Goal: Transaction & Acquisition: Download file/media

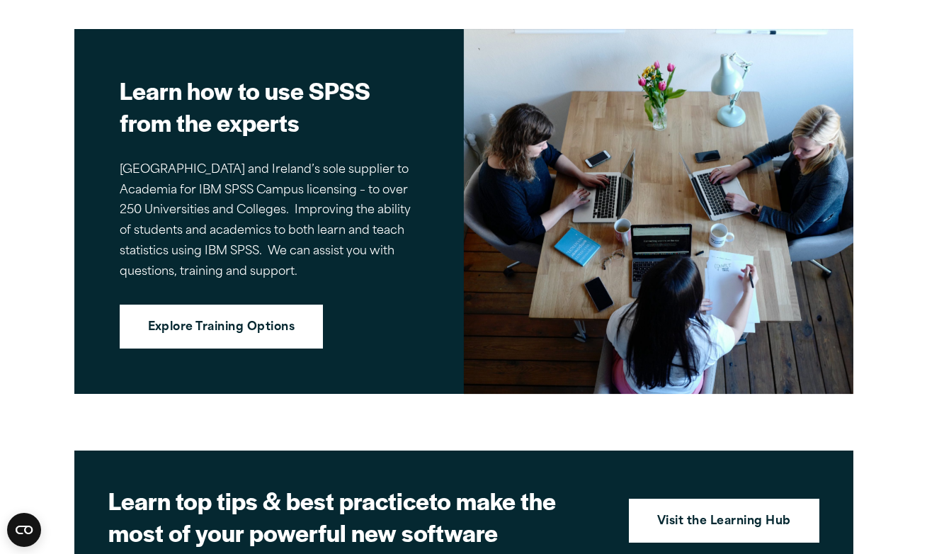
scroll to position [1792, 0]
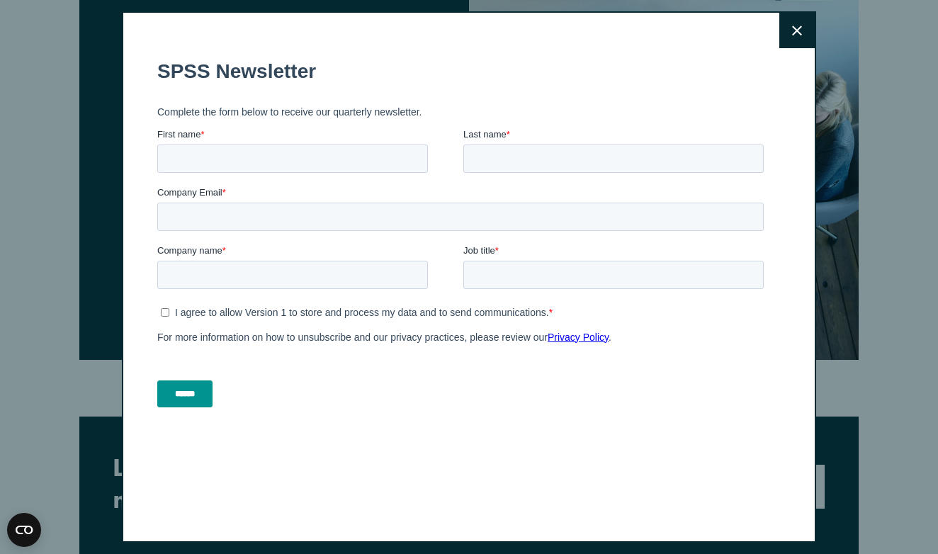
click at [781, 35] on button "Close" at bounding box center [796, 30] width 35 height 35
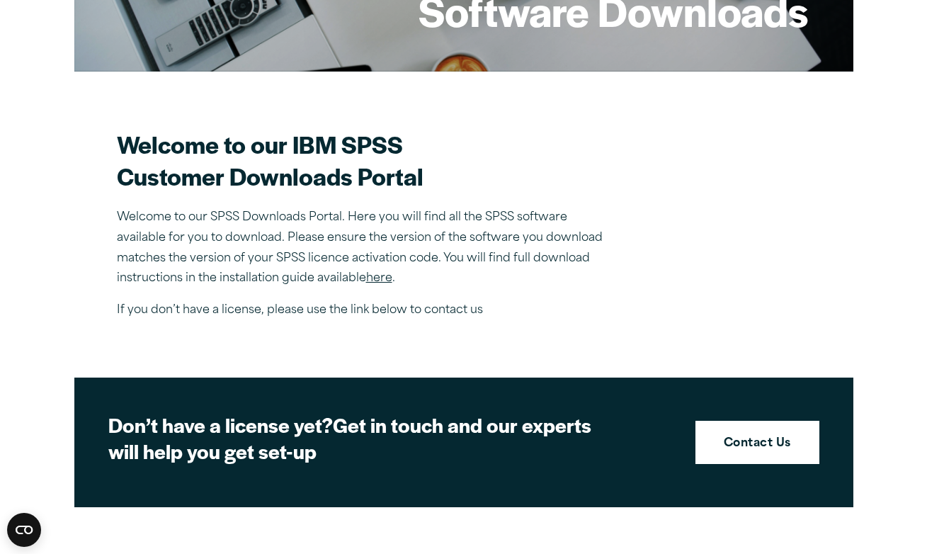
scroll to position [310, 0]
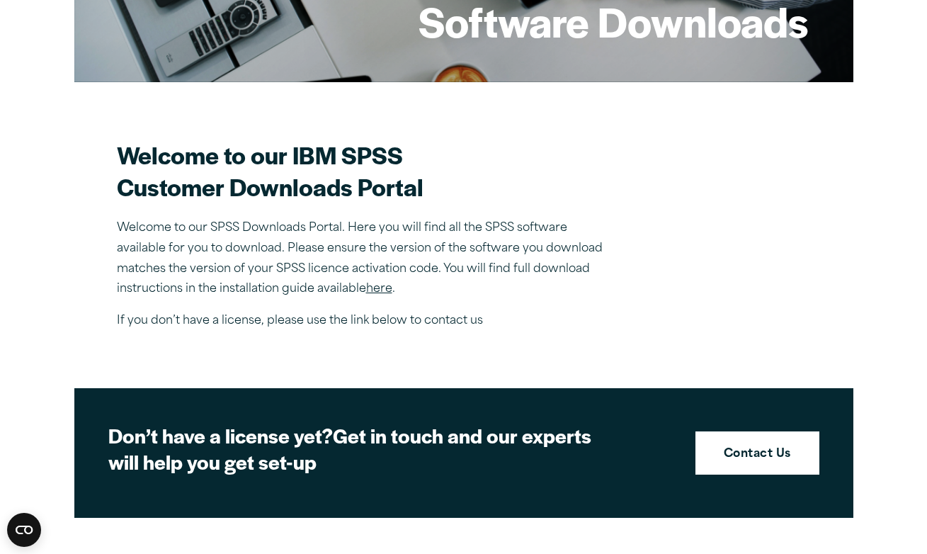
click at [380, 288] on link "here" at bounding box center [379, 288] width 26 height 11
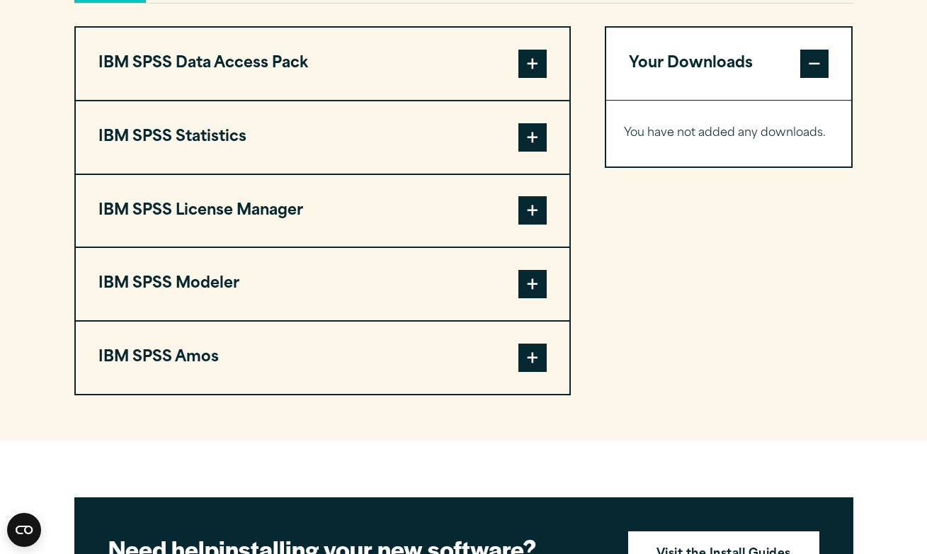
scroll to position [1115, 0]
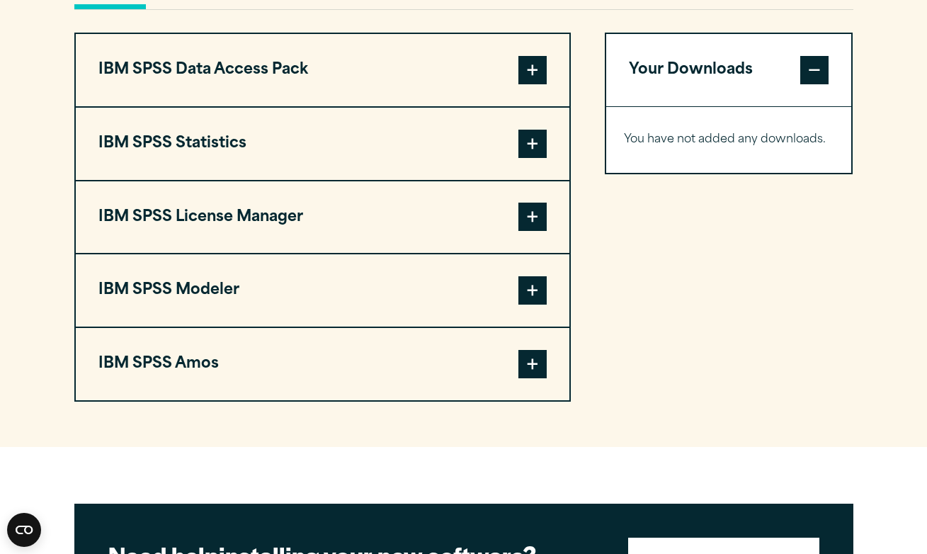
click at [522, 156] on span at bounding box center [533, 144] width 28 height 28
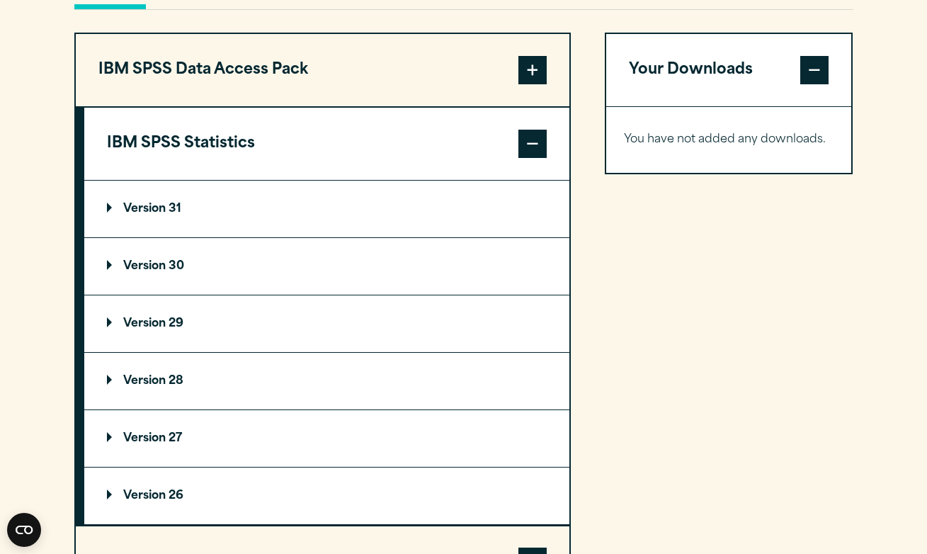
click at [181, 211] on p "Version 31" at bounding box center [144, 208] width 74 height 11
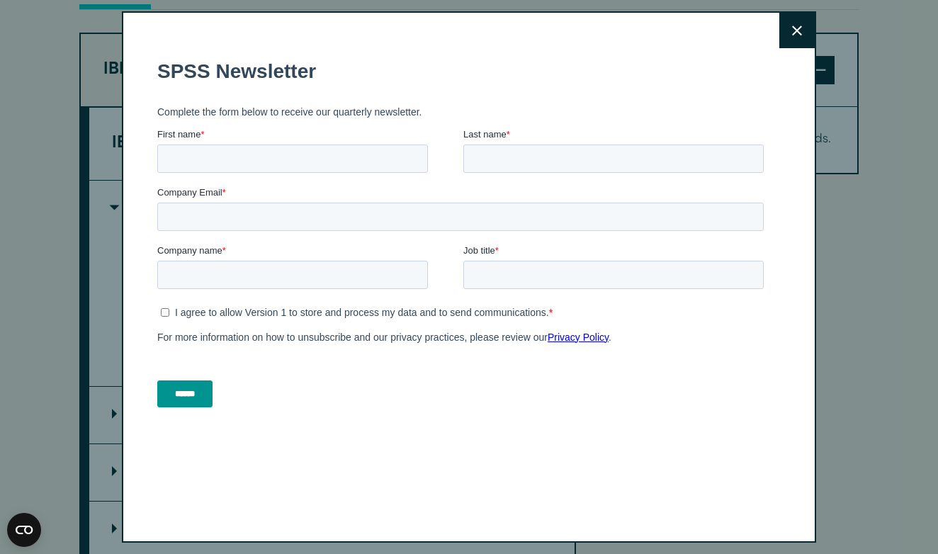
click at [779, 25] on button "Close" at bounding box center [796, 30] width 35 height 35
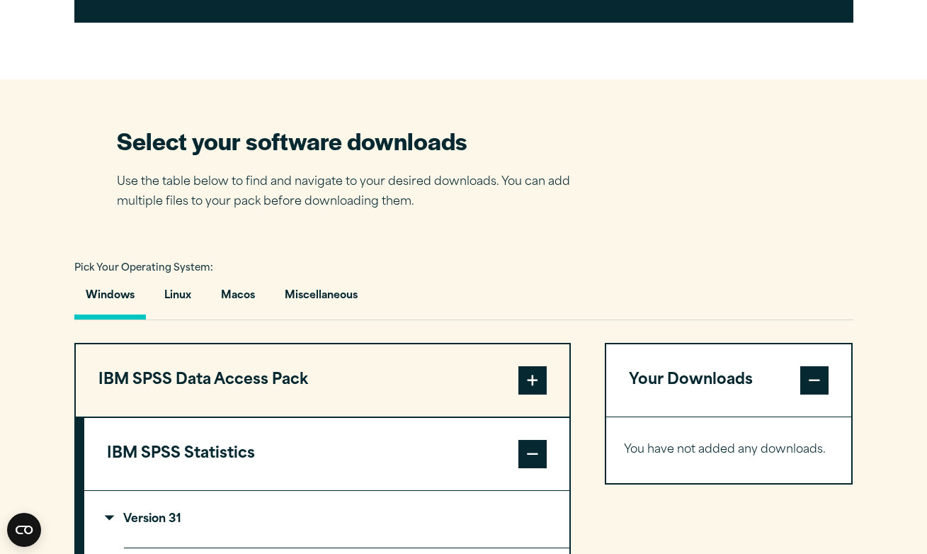
scroll to position [797, 0]
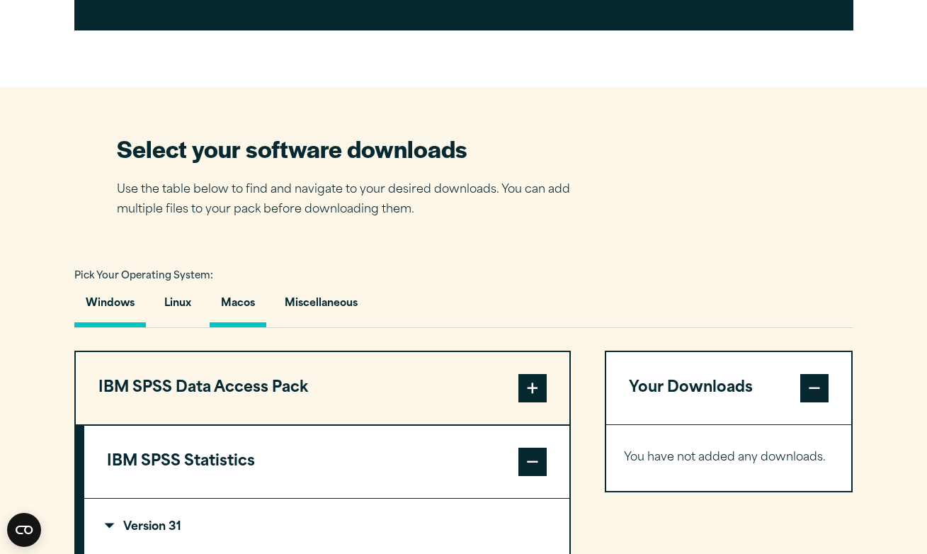
click at [235, 305] on button "Macos" at bounding box center [238, 307] width 57 height 40
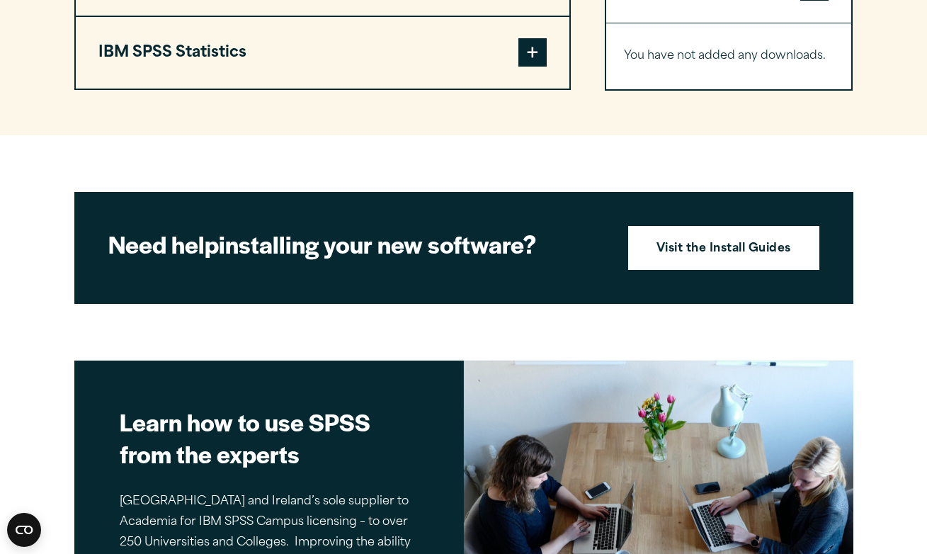
scroll to position [1319, 0]
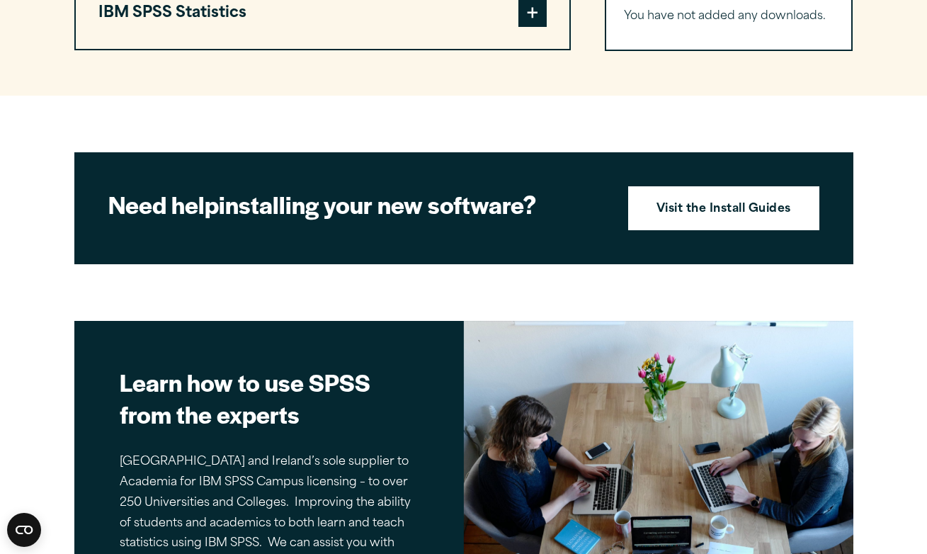
click at [533, 23] on span at bounding box center [533, 13] width 28 height 28
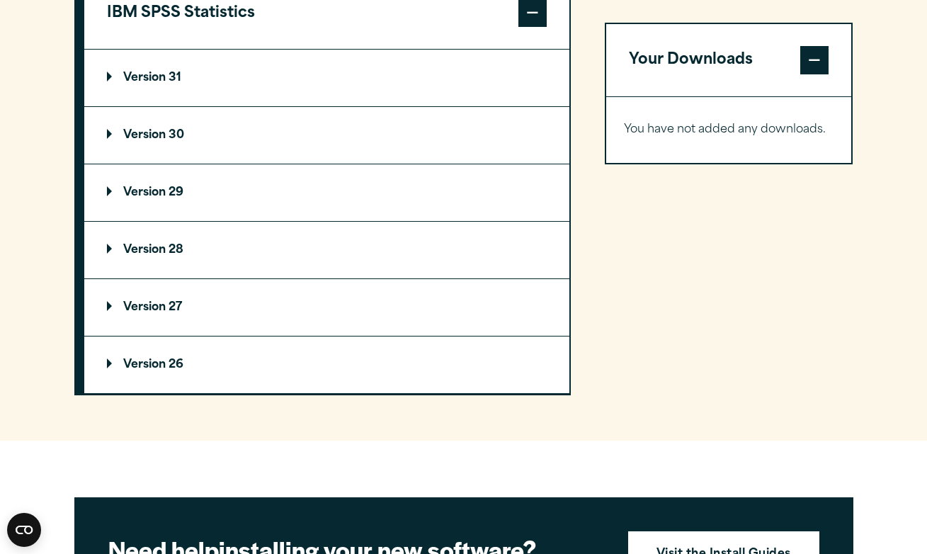
click at [319, 60] on summary "Version 31" at bounding box center [326, 78] width 485 height 57
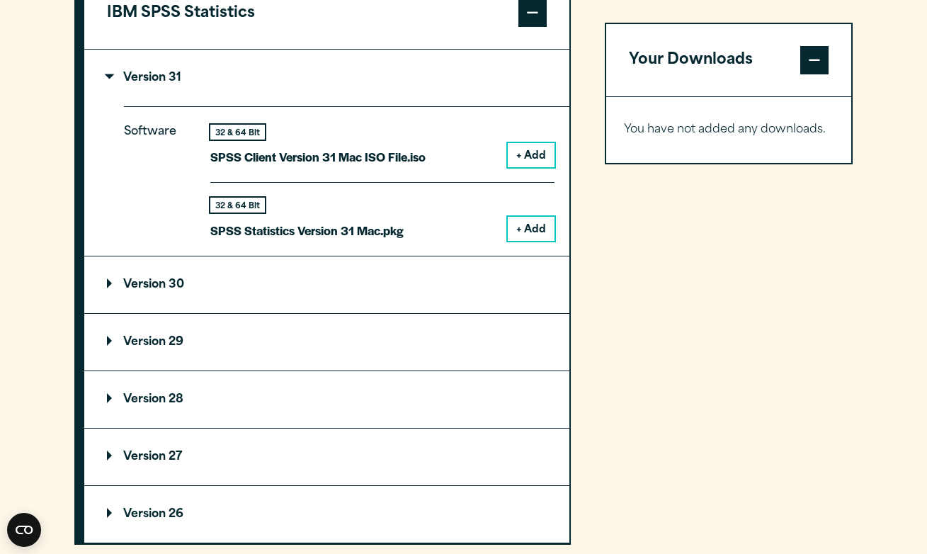
click at [519, 158] on button "+ Add" at bounding box center [531, 155] width 47 height 24
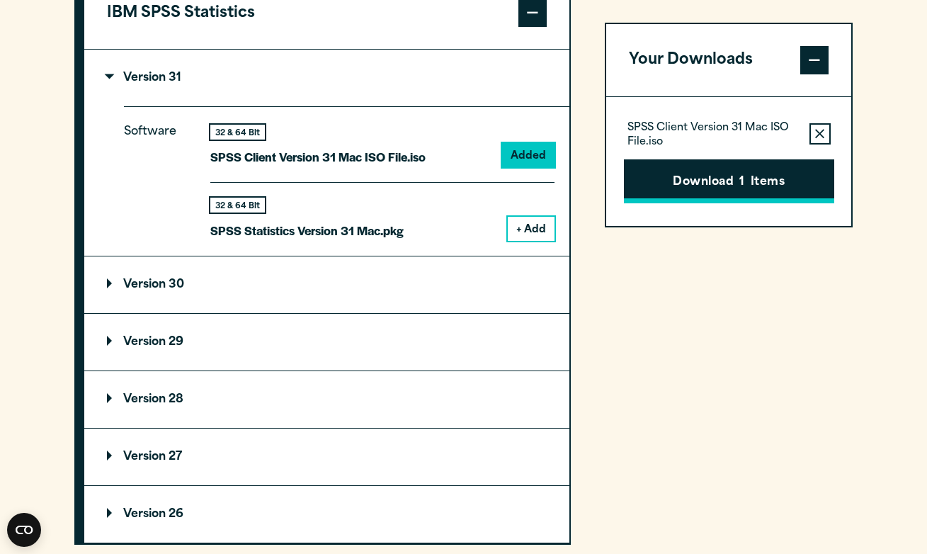
click at [706, 179] on button "Download 1 Items" at bounding box center [729, 181] width 210 height 44
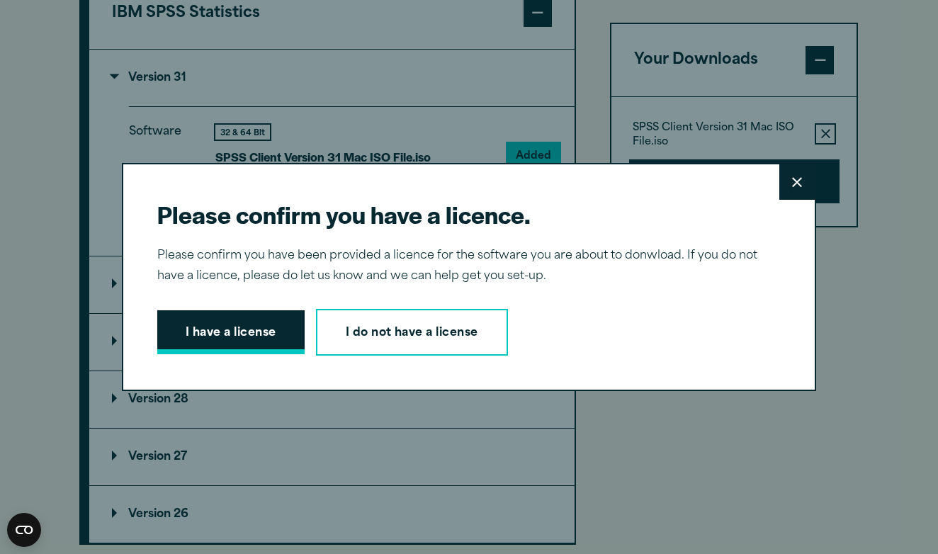
click at [286, 339] on button "I have a license" at bounding box center [230, 332] width 147 height 44
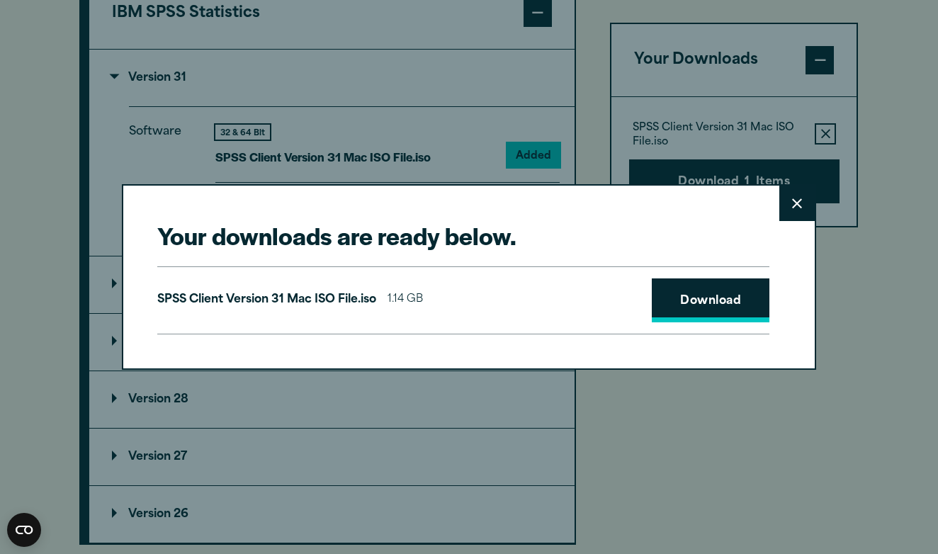
click at [680, 300] on link "Download" at bounding box center [711, 300] width 118 height 44
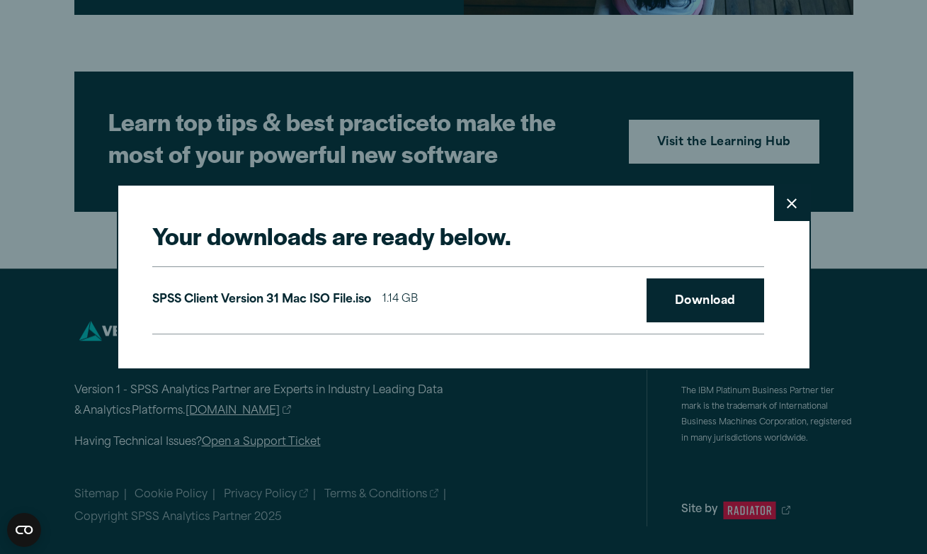
scroll to position [2484, 0]
click at [788, 205] on icon at bounding box center [792, 203] width 10 height 11
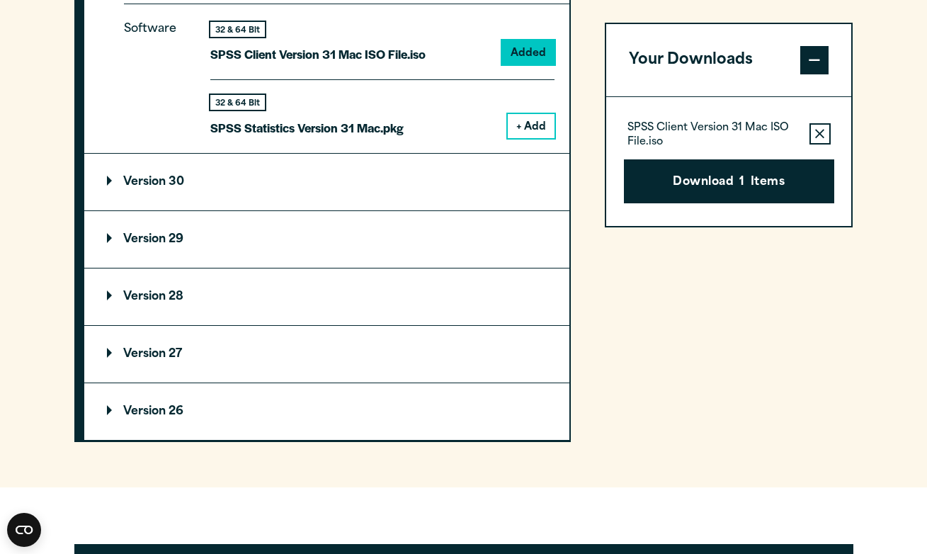
scroll to position [1420, 0]
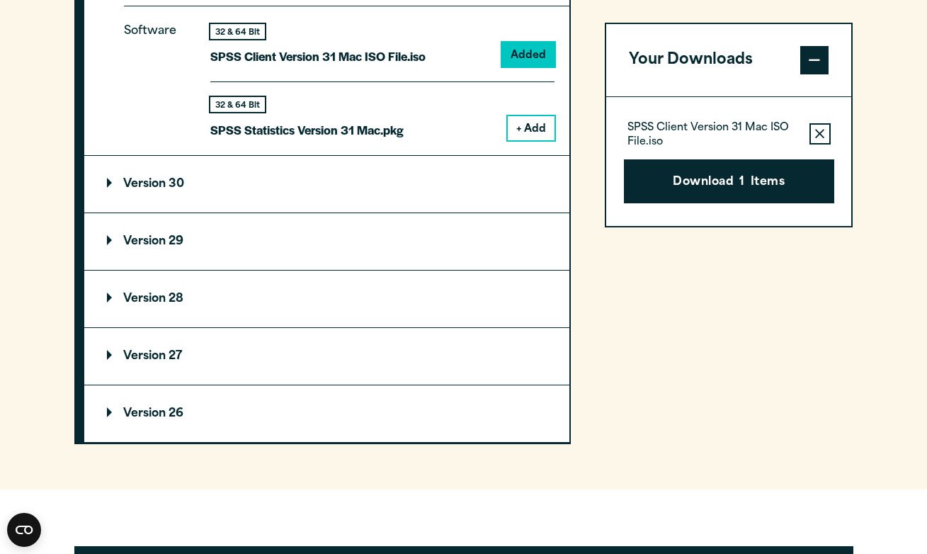
click at [824, 135] on icon "button" at bounding box center [819, 134] width 9 height 10
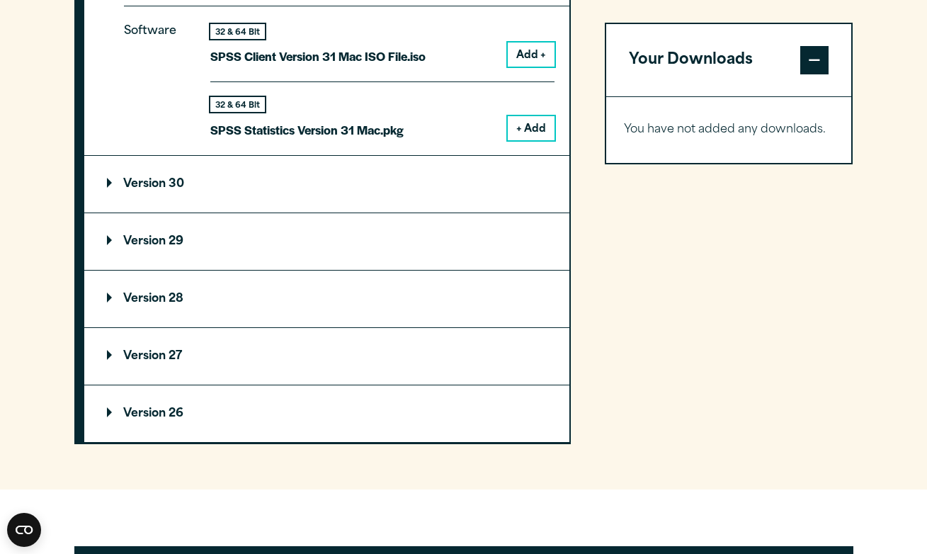
click at [512, 132] on button "+ Add" at bounding box center [531, 128] width 47 height 24
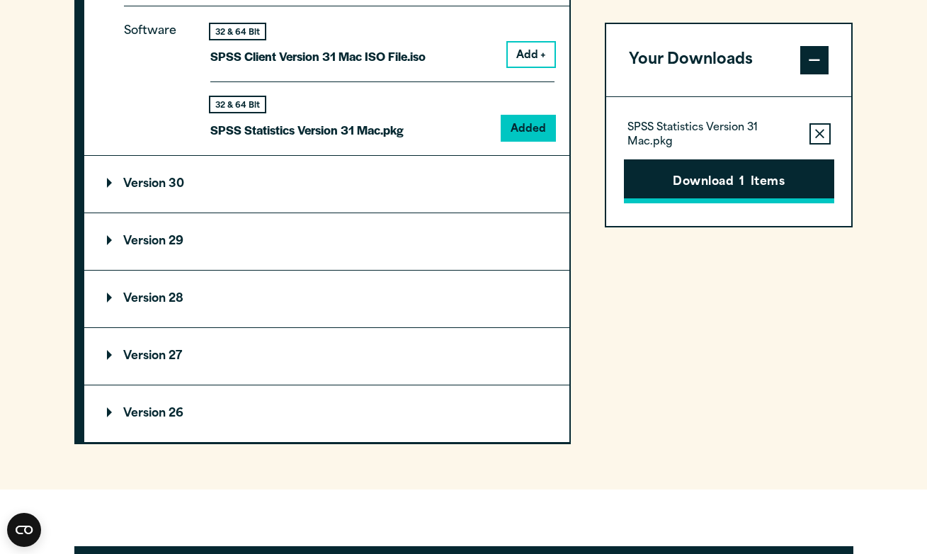
click at [757, 186] on button "Download 1 Items" at bounding box center [729, 181] width 210 height 44
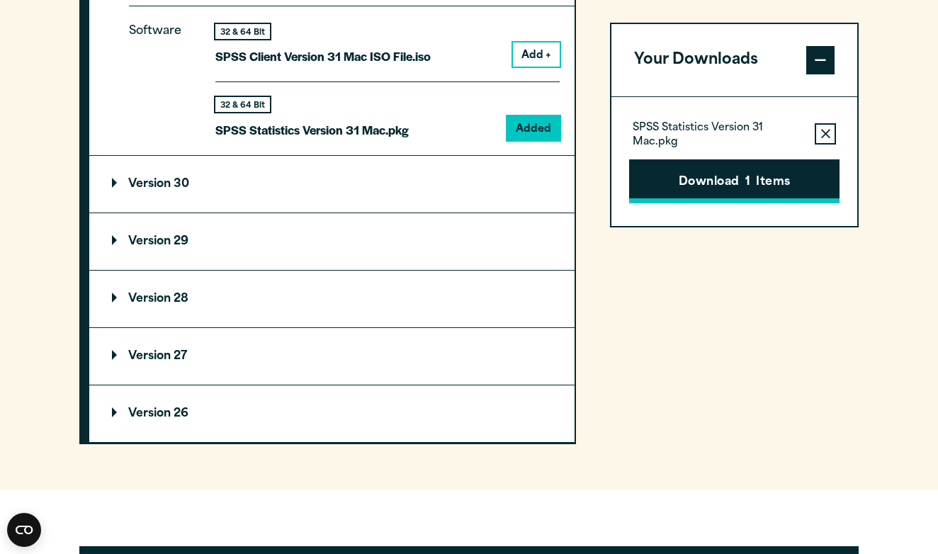
click at [720, 191] on button "Download 1 Items" at bounding box center [734, 181] width 210 height 44
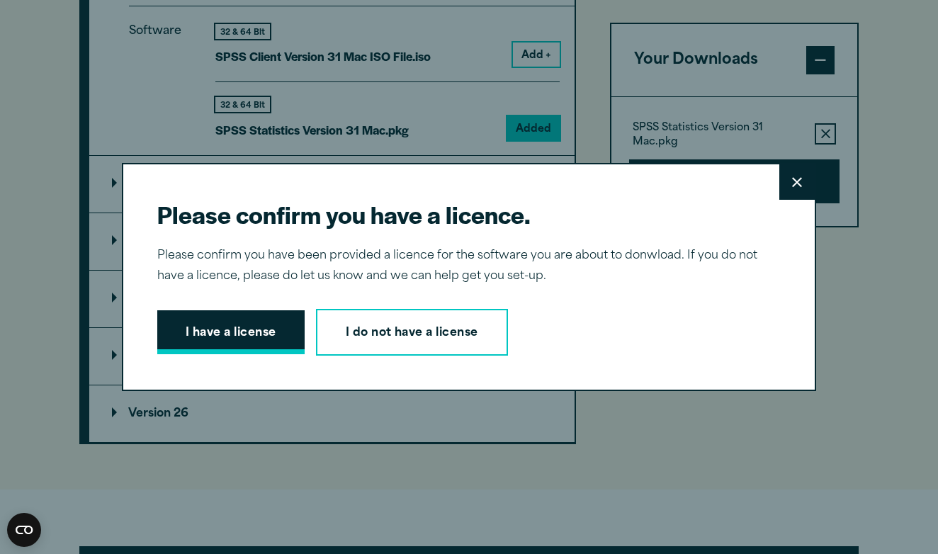
click at [239, 334] on button "I have a license" at bounding box center [230, 332] width 147 height 44
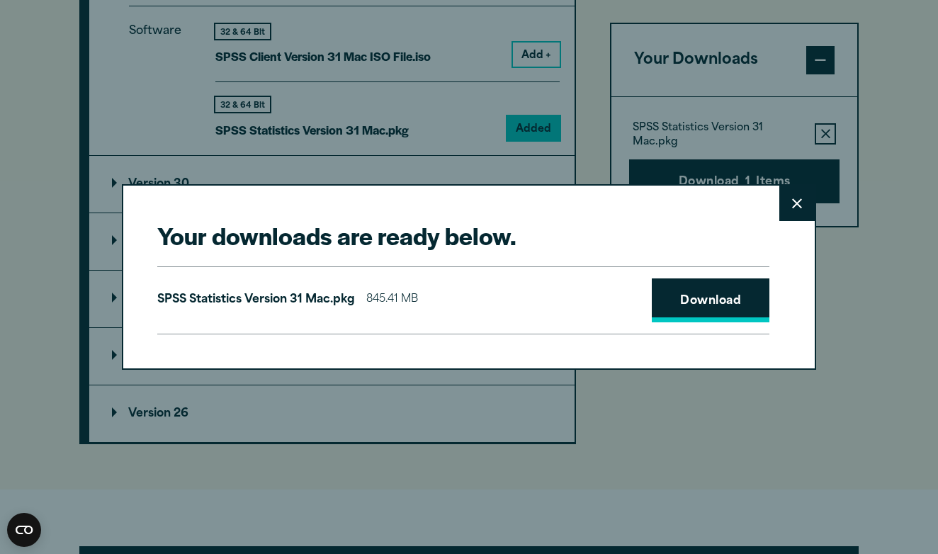
click at [742, 301] on link "Download" at bounding box center [711, 300] width 118 height 44
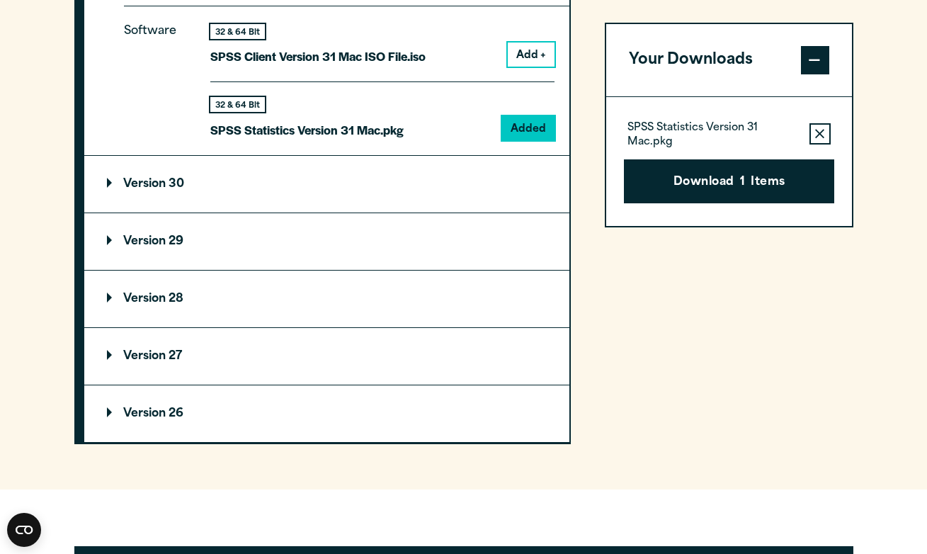
click at [485, 25] on div "Your downloads are ready below. Close SPSS Statistics Version 31 Mac.pkg 845.41…" at bounding box center [463, 277] width 927 height 554
click at [765, 323] on div "Your Downloads SPSS Statistics Version 31 Mac.pkg Remove this item from your so…" at bounding box center [729, 86] width 249 height 716
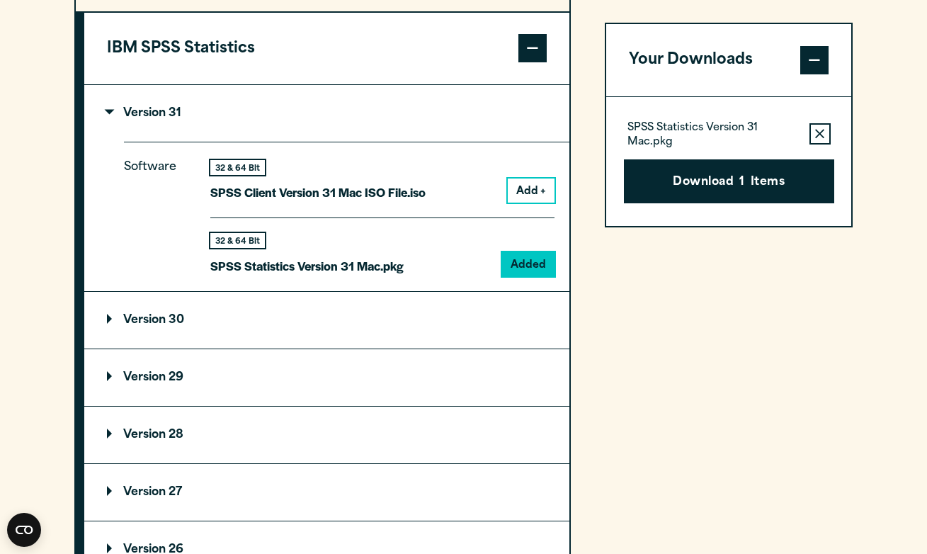
scroll to position [1259, 0]
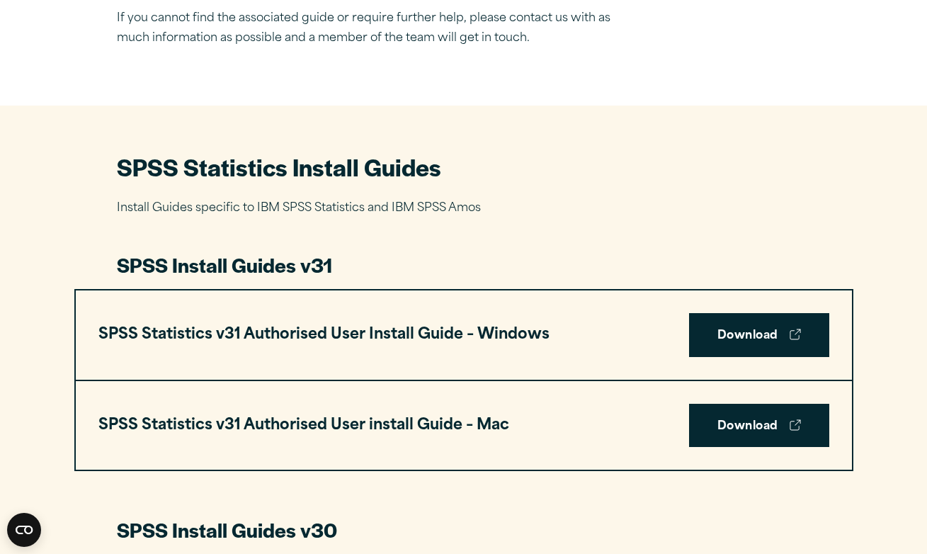
scroll to position [608, 0]
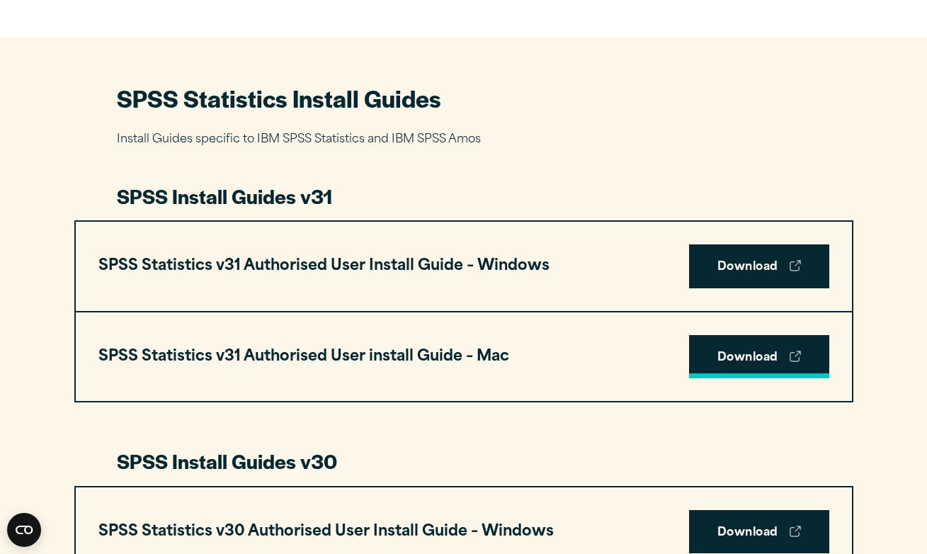
click at [732, 353] on link "Download" at bounding box center [759, 357] width 140 height 44
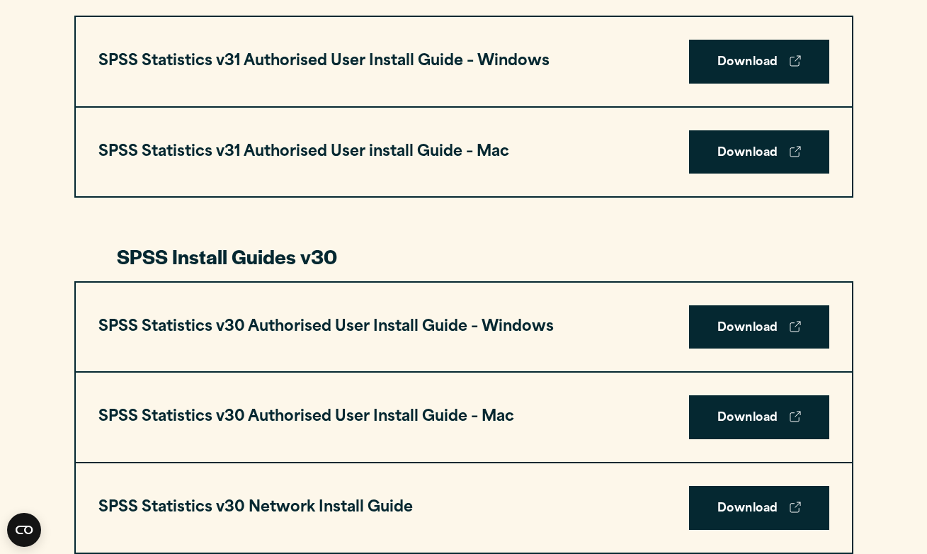
scroll to position [722, 0]
